Goal: Find specific page/section: Find specific page/section

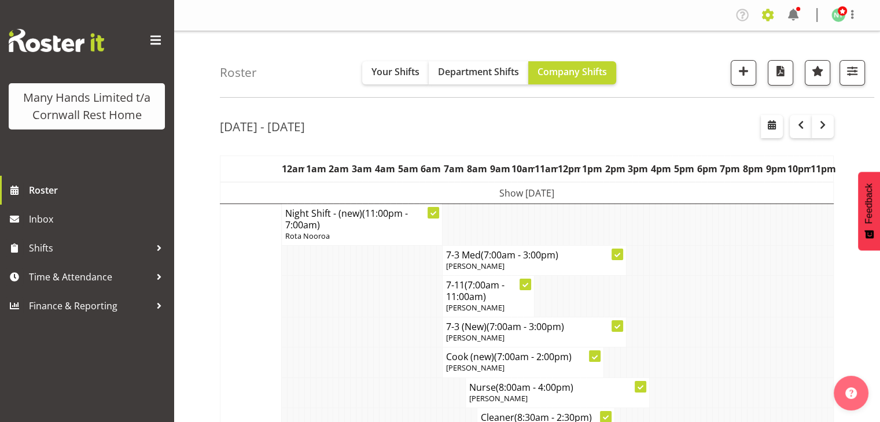
click at [771, 19] on span at bounding box center [768, 15] width 19 height 19
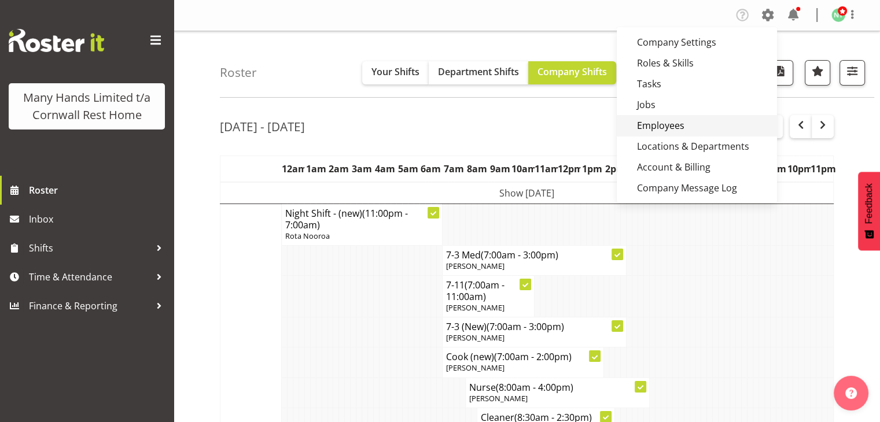
click at [668, 124] on link "Employees" at bounding box center [697, 125] width 160 height 21
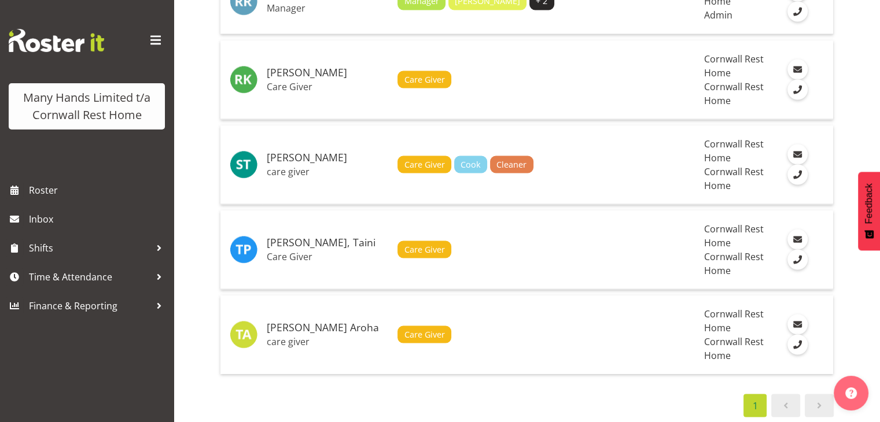
scroll to position [2162, 0]
